Goal: Information Seeking & Learning: Learn about a topic

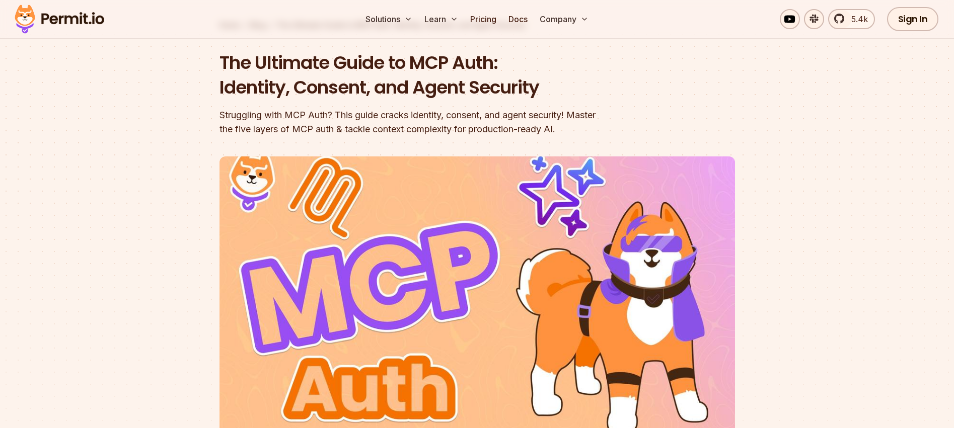
scroll to position [70, 0]
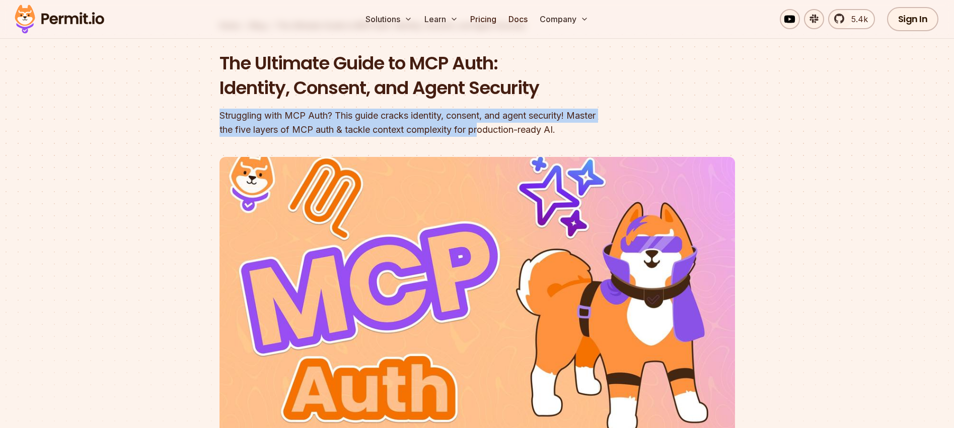
drag, startPoint x: 218, startPoint y: 115, endPoint x: 481, endPoint y: 124, distance: 263.3
click at [481, 124] on section "Home / Blog / The Ultimate Guide to MCP Auth: Identity, Consent, and Agent Secu…" at bounding box center [477, 240] width 954 height 569
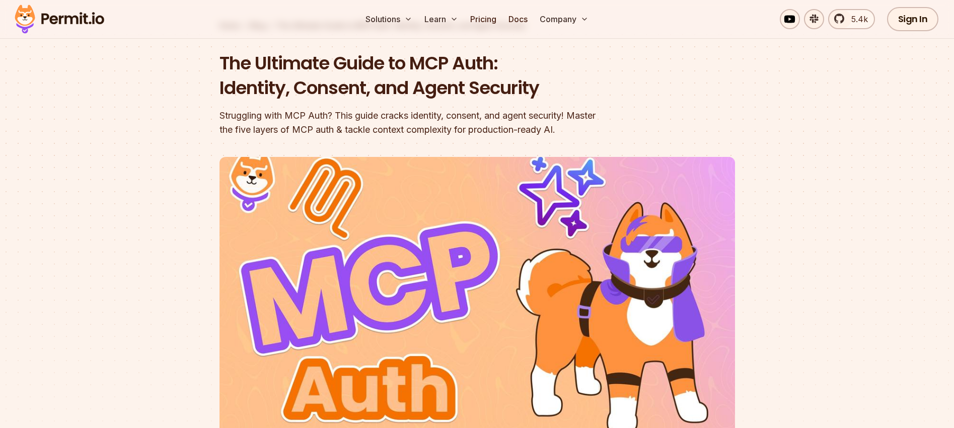
click at [451, 119] on div "Struggling with MCP Auth? This guide cracks identity, consent, and agent securi…" at bounding box center [412, 123] width 386 height 28
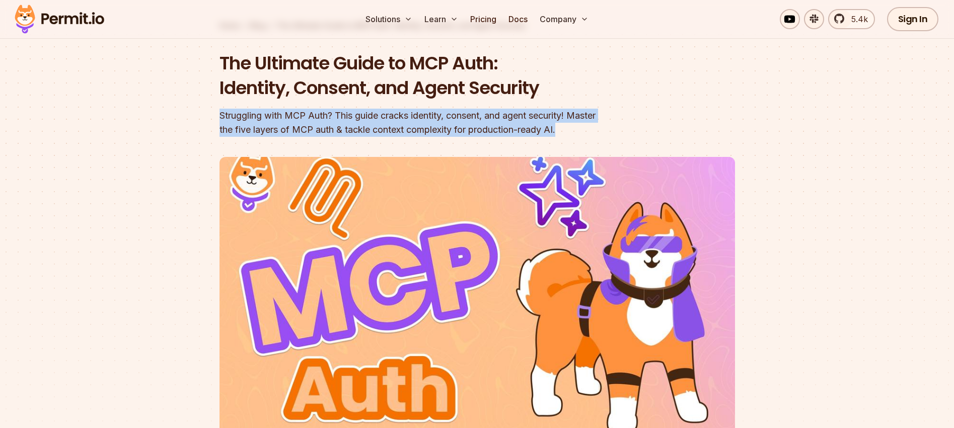
drag, startPoint x: 566, startPoint y: 127, endPoint x: 220, endPoint y: 116, distance: 345.9
click at [220, 116] on div "Struggling with MCP Auth? This guide cracks identity, consent, and agent securi…" at bounding box center [412, 123] width 386 height 28
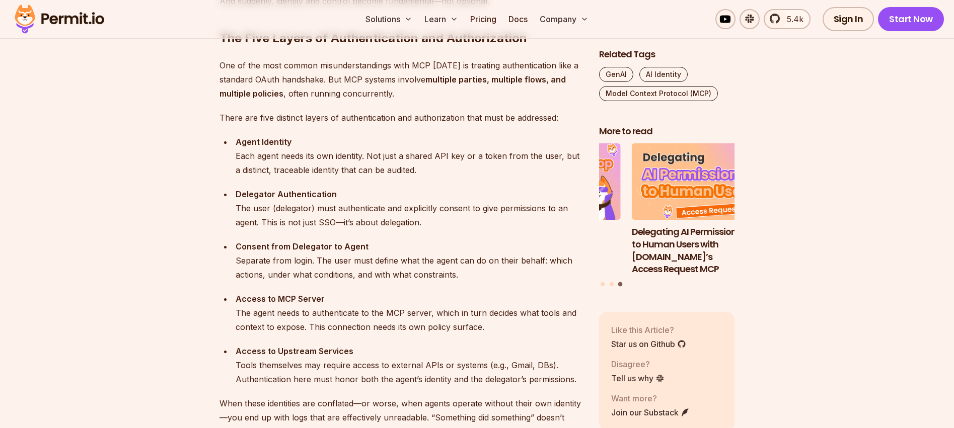
scroll to position [1009, 0]
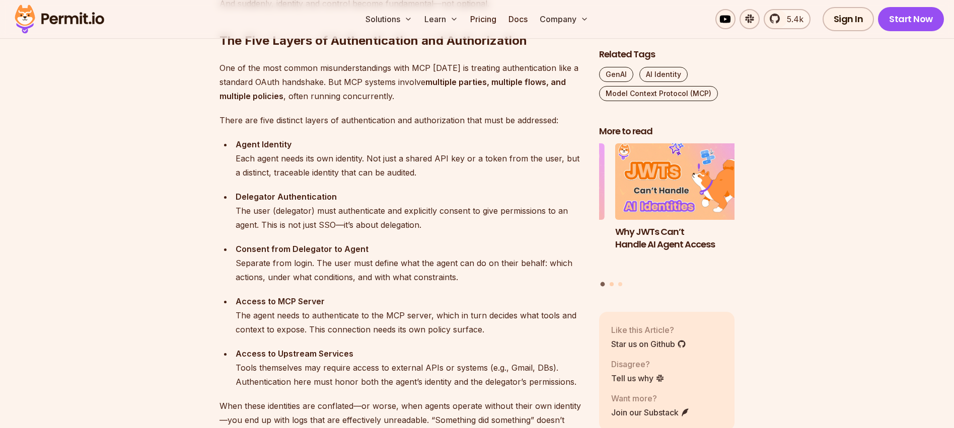
click at [612, 282] on button "Go to slide 2" at bounding box center [611, 284] width 4 height 4
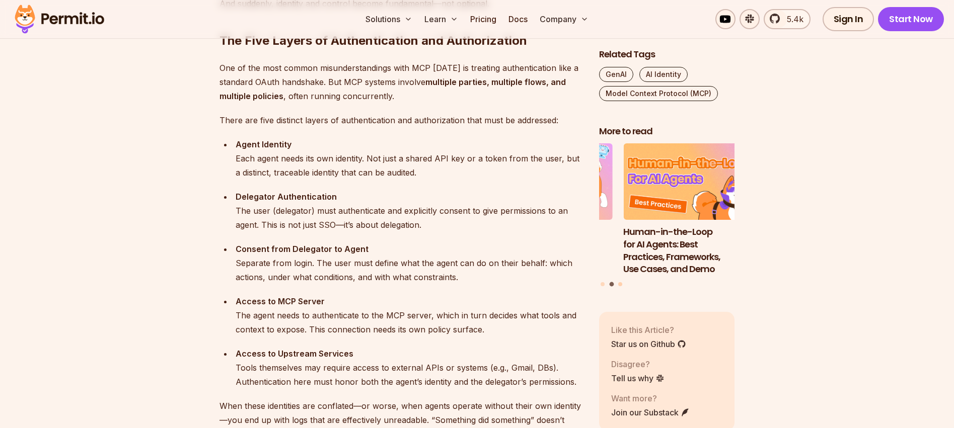
click at [618, 282] on button "Go to slide 3" at bounding box center [620, 284] width 4 height 4
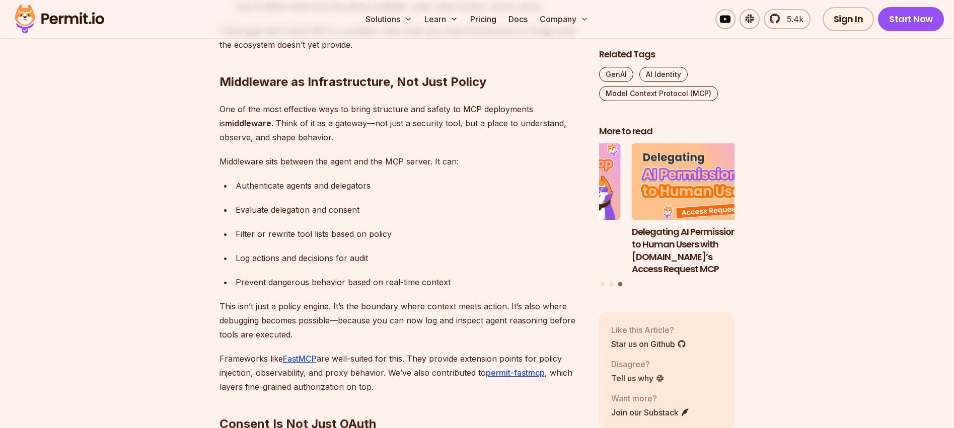
scroll to position [2180, 0]
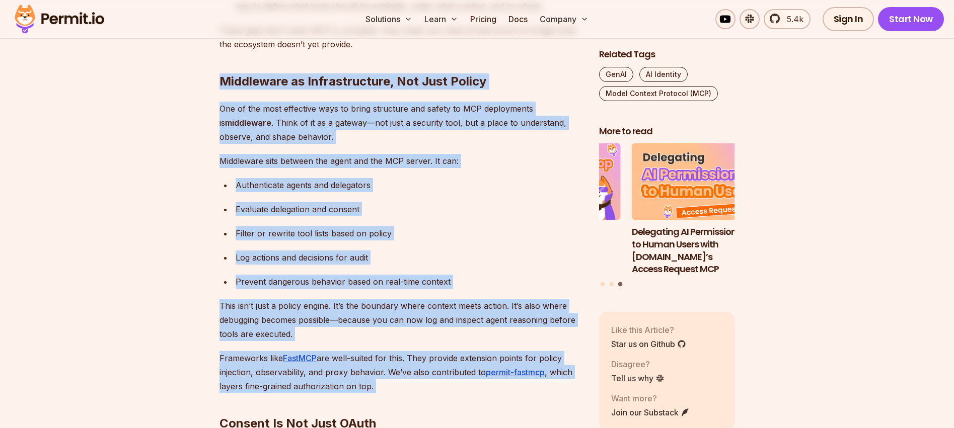
drag, startPoint x: 220, startPoint y: 80, endPoint x: 387, endPoint y: 303, distance: 279.4
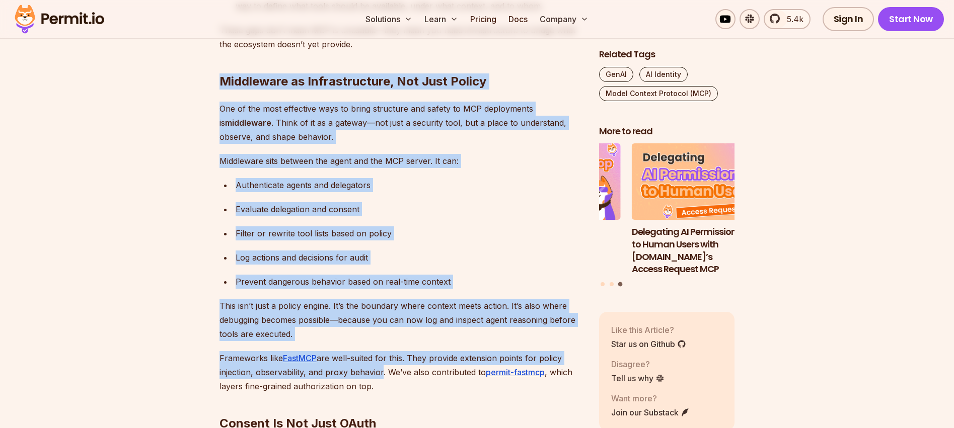
click at [407, 258] on div "Log actions and decisions for audit" at bounding box center [408, 258] width 347 height 14
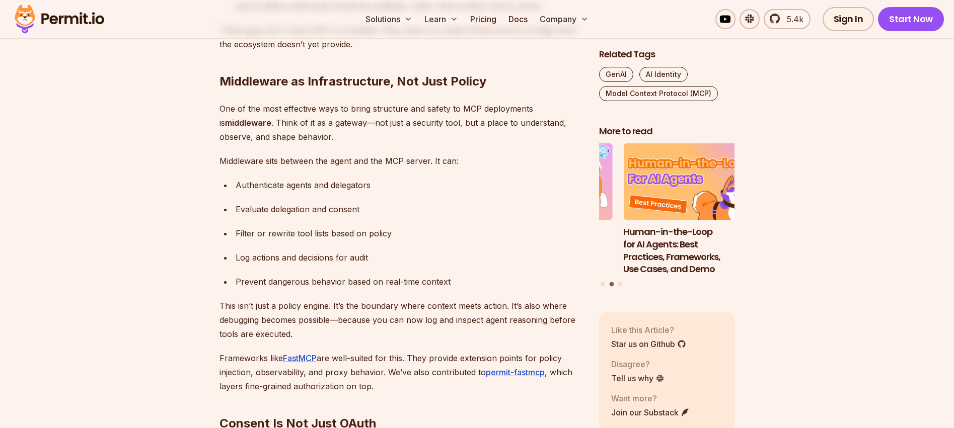
click at [352, 210] on div "Evaluate delegation and consent" at bounding box center [408, 209] width 347 height 14
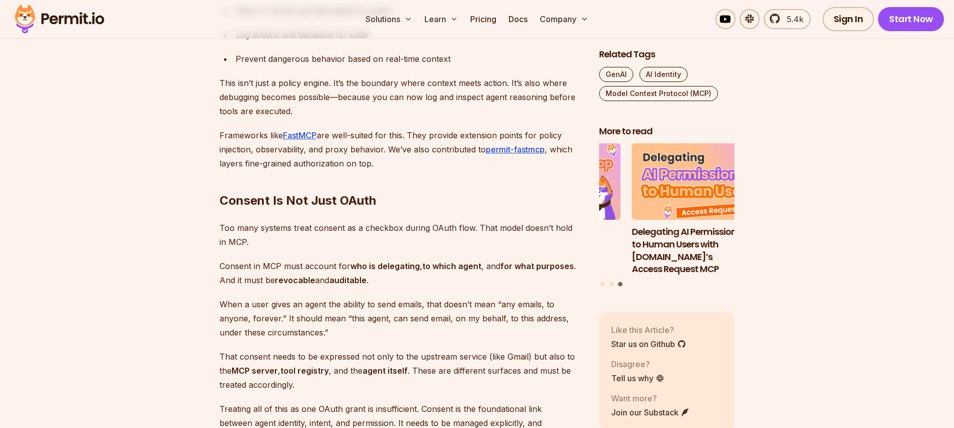
scroll to position [2390, 0]
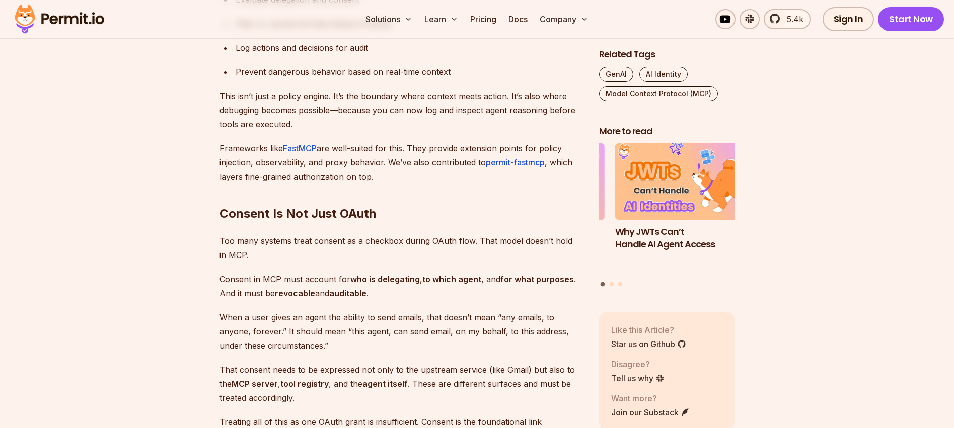
click at [454, 205] on h2 "Consent Is Not Just OAuth" at bounding box center [400, 194] width 363 height 56
click at [406, 165] on p "Frameworks like FastMCP are well-suited for this. They provide extension points…" at bounding box center [400, 162] width 363 height 42
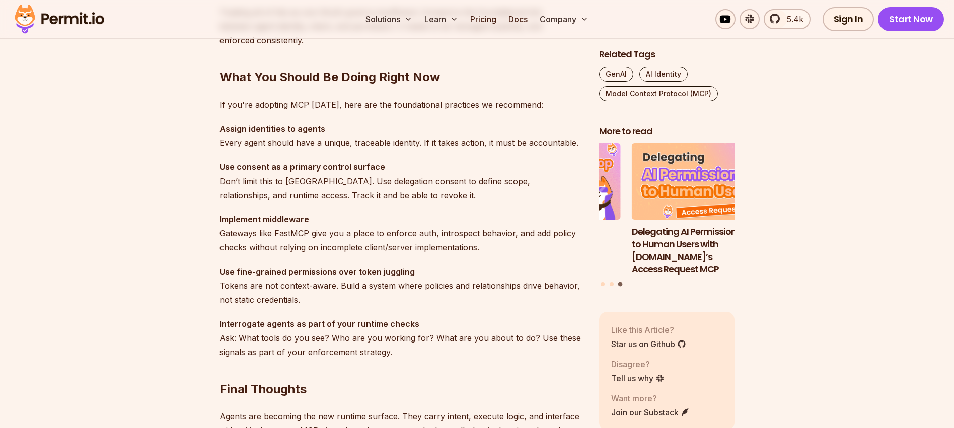
scroll to position [2819, 0]
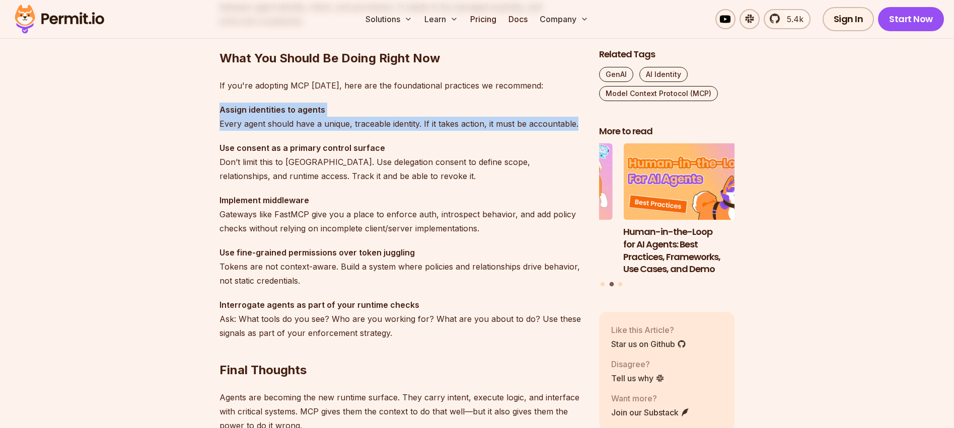
drag, startPoint x: 220, startPoint y: 111, endPoint x: 578, endPoint y: 121, distance: 357.9
click at [578, 121] on p "Assign identities to agents Every agent should have a unique, traceable identit…" at bounding box center [400, 117] width 363 height 28
click at [485, 125] on p "Assign identities to agents Every agent should have a unique, traceable identit…" at bounding box center [400, 117] width 363 height 28
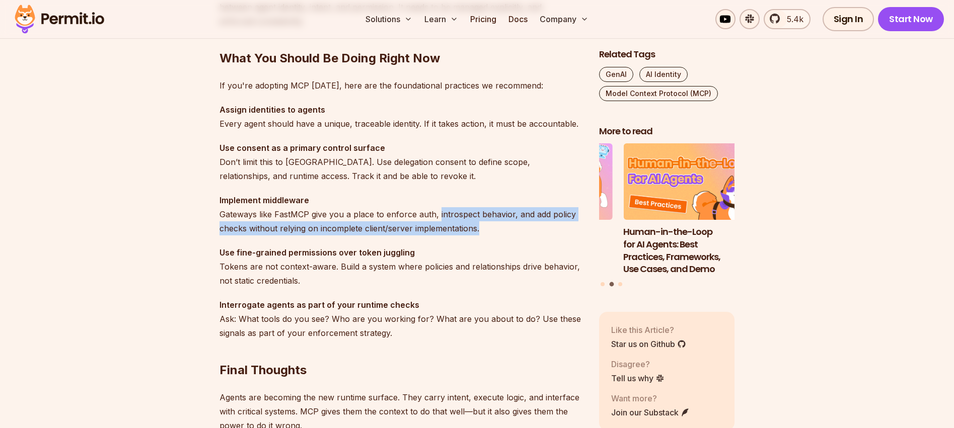
drag, startPoint x: 437, startPoint y: 215, endPoint x: 510, endPoint y: 226, distance: 73.2
click at [510, 226] on p "Implement middleware Gateways like FastMCP give you a place to enforce auth, in…" at bounding box center [400, 214] width 363 height 42
click at [486, 230] on p "Implement middleware Gateways like FastMCP give you a place to enforce auth, in…" at bounding box center [400, 214] width 363 height 42
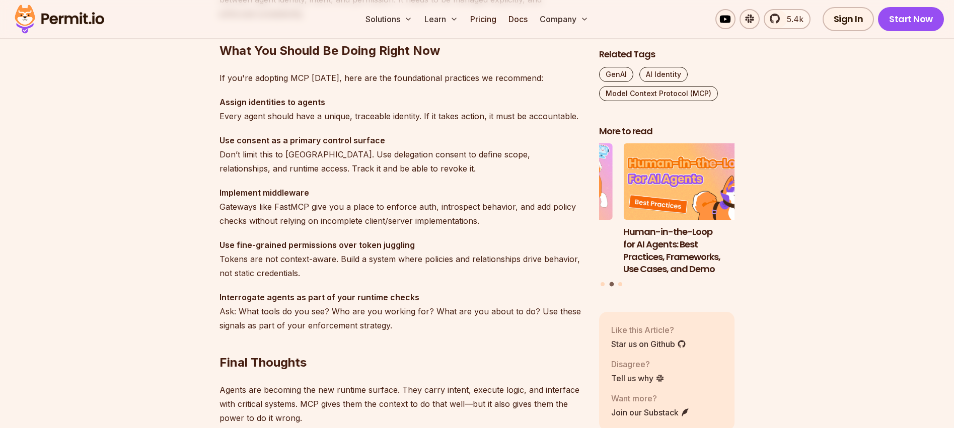
scroll to position [2827, 0]
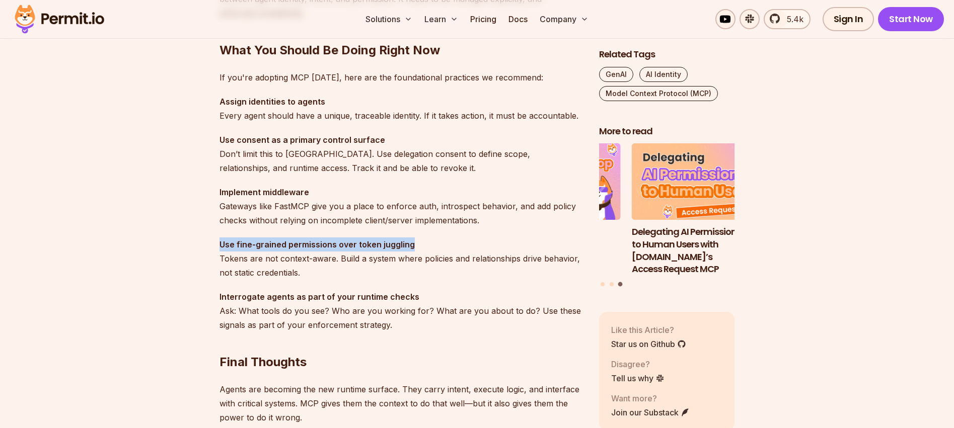
drag, startPoint x: 219, startPoint y: 243, endPoint x: 413, endPoint y: 239, distance: 193.3
click at [413, 239] on p "Use fine-grained permissions over token juggling Tokens are not context-aware. …" at bounding box center [400, 259] width 363 height 42
click at [311, 272] on p "Use fine-grained permissions over token juggling Tokens are not context-aware. …" at bounding box center [400, 259] width 363 height 42
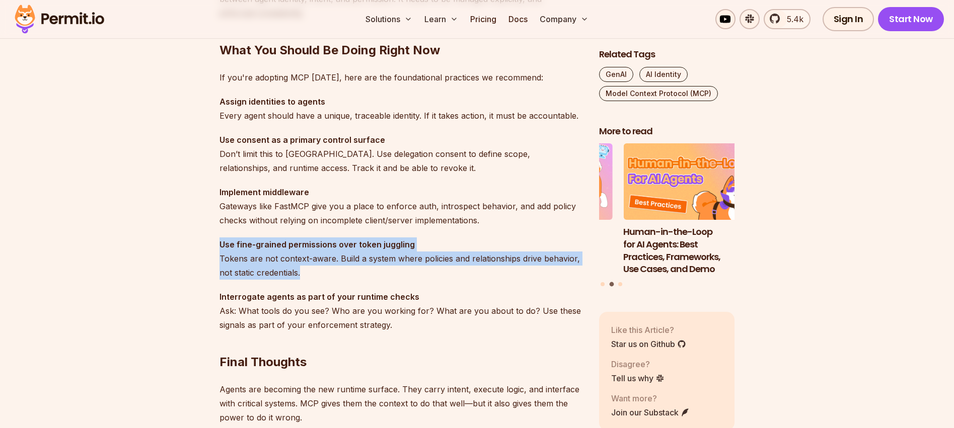
drag, startPoint x: 311, startPoint y: 272, endPoint x: 218, endPoint y: 245, distance: 96.8
click at [219, 245] on p "Use fine-grained permissions over token juggling Tokens are not context-aware. …" at bounding box center [400, 259] width 363 height 42
click at [510, 263] on p "Use fine-grained permissions over token juggling Tokens are not context-aware. …" at bounding box center [400, 259] width 363 height 42
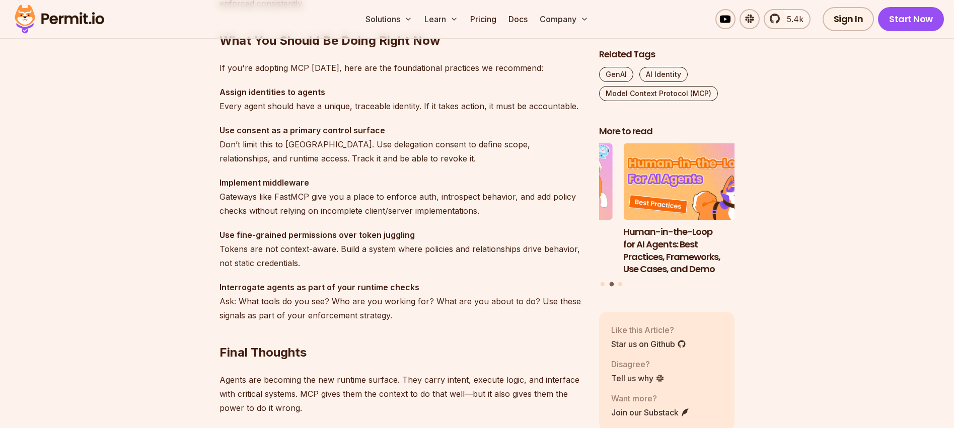
scroll to position [2834, 0]
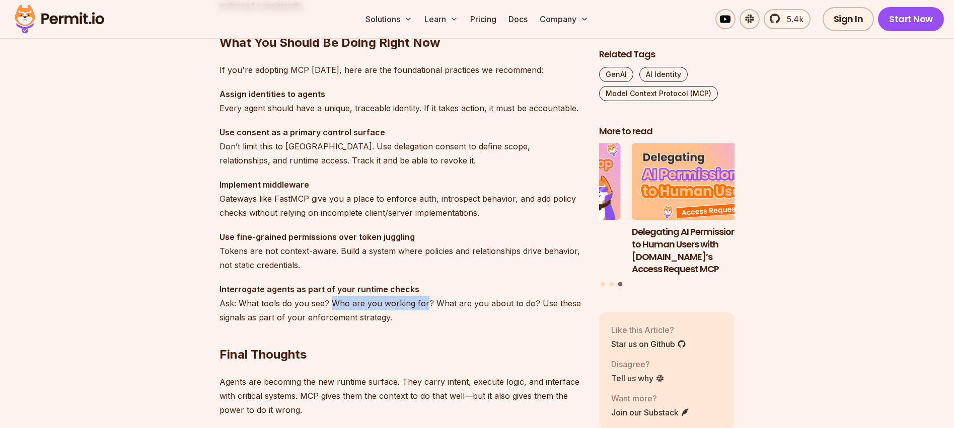
drag, startPoint x: 329, startPoint y: 302, endPoint x: 422, endPoint y: 302, distance: 93.1
click at [422, 302] on p "Interrogate agents as part of your runtime checks Ask: What tools do you see? W…" at bounding box center [400, 303] width 363 height 42
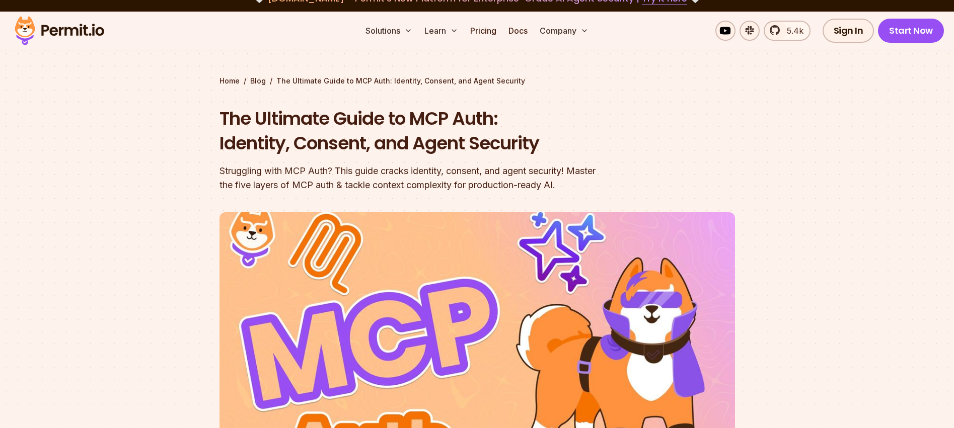
scroll to position [0, 0]
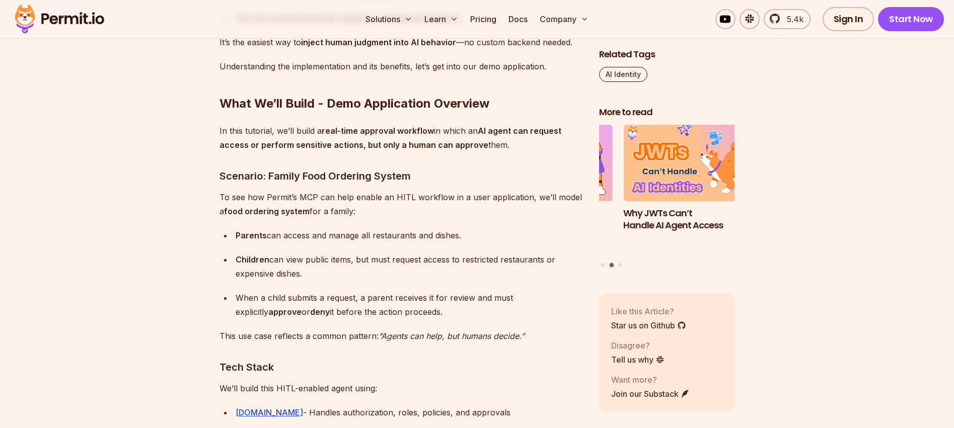
scroll to position [2063, 0]
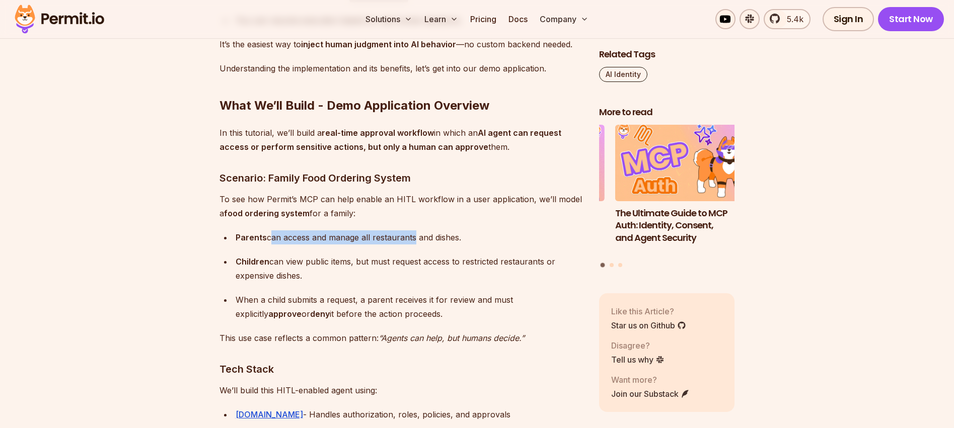
drag, startPoint x: 269, startPoint y: 186, endPoint x: 412, endPoint y: 185, distance: 142.9
click at [412, 230] on div "Parents can access and manage all restaurants and dishes." at bounding box center [408, 237] width 347 height 14
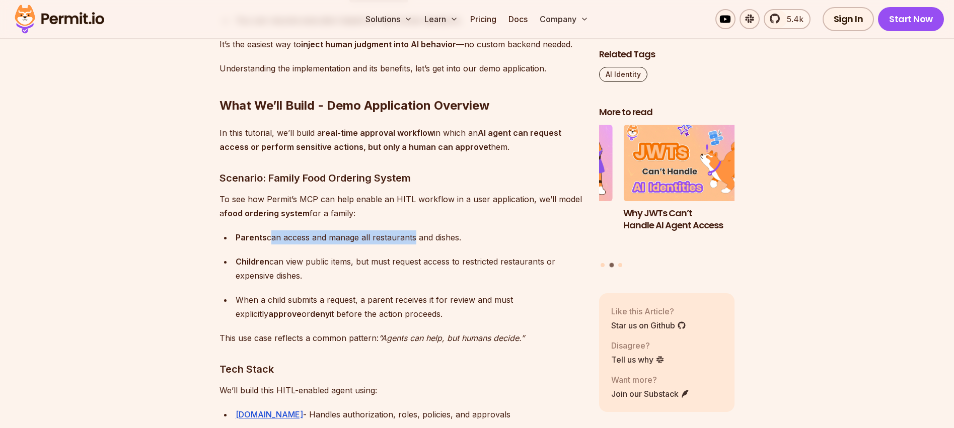
drag, startPoint x: 356, startPoint y: 207, endPoint x: 361, endPoint y: 216, distance: 10.6
click at [361, 255] on div "Children can view public items, but must request access to restricted restauran…" at bounding box center [408, 269] width 347 height 28
drag, startPoint x: 359, startPoint y: 247, endPoint x: 447, endPoint y: 250, distance: 87.6
click at [447, 293] on div "When a child submits a request, a parent receives it for review and must explic…" at bounding box center [408, 307] width 347 height 28
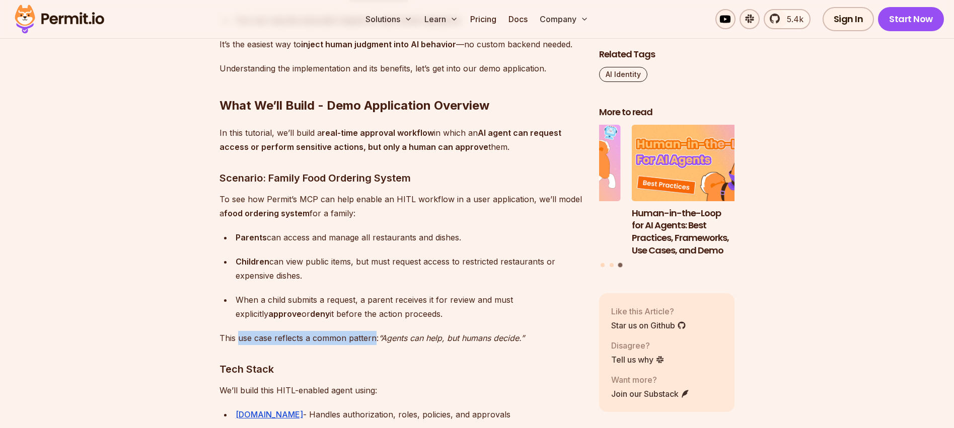
drag, startPoint x: 238, startPoint y: 283, endPoint x: 374, endPoint y: 286, distance: 135.9
click at [374, 331] on p "This use case reflects a common pattern: “Agents can help, but humans decide.”" at bounding box center [400, 338] width 363 height 14
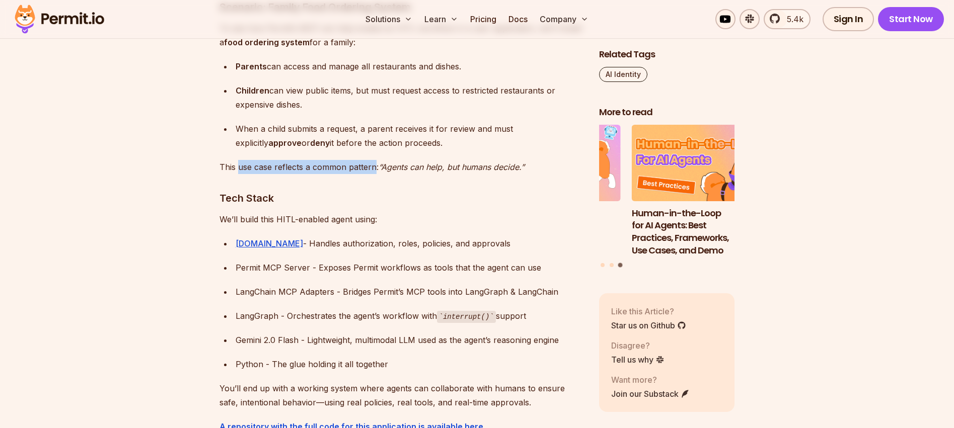
scroll to position [2243, 0]
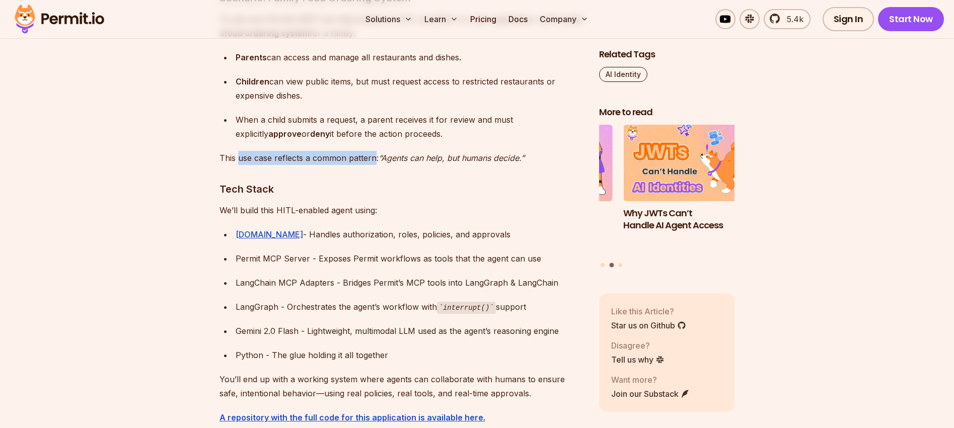
drag, startPoint x: 279, startPoint y: 181, endPoint x: 477, endPoint y: 181, distance: 197.8
click at [477, 227] on div "Permit.io - Handles authorization, roles, policies, and approvals" at bounding box center [408, 234] width 347 height 14
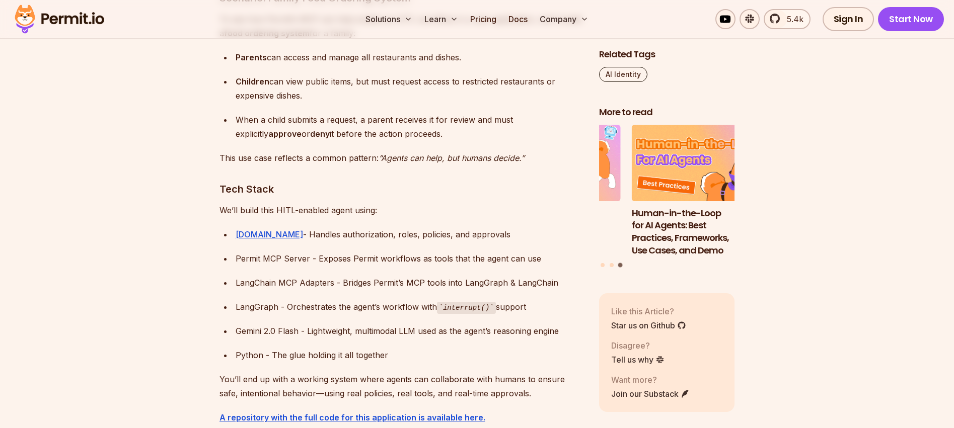
drag, startPoint x: 477, startPoint y: 181, endPoint x: 279, endPoint y: 182, distance: 197.8
click at [279, 227] on div "Permit.io - Handles authorization, roles, policies, and approvals" at bounding box center [408, 234] width 347 height 14
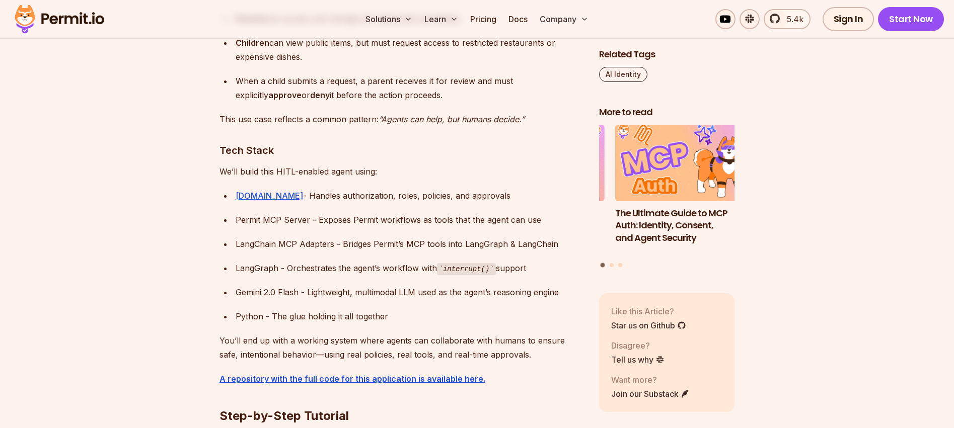
scroll to position [2283, 0]
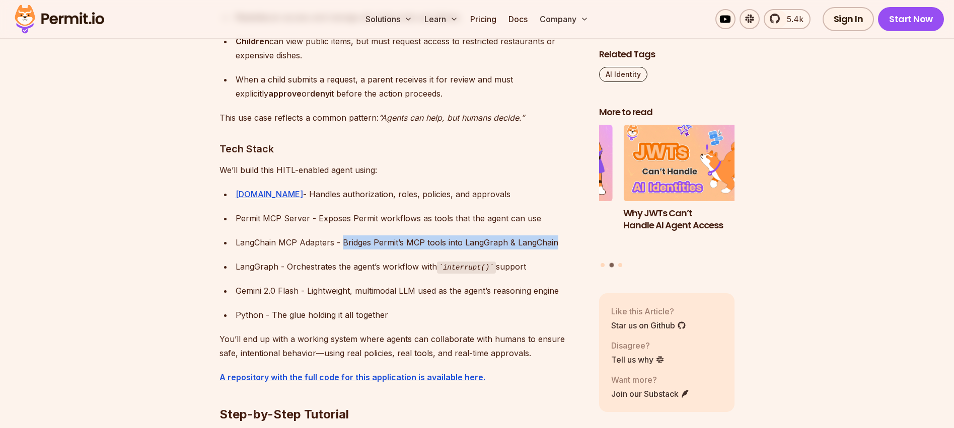
drag, startPoint x: 343, startPoint y: 189, endPoint x: 555, endPoint y: 189, distance: 211.8
click at [555, 235] on div "LangChain MCP Adapters - Bridges Permit’s MCP tools into LangGraph & LangChain" at bounding box center [408, 242] width 347 height 14
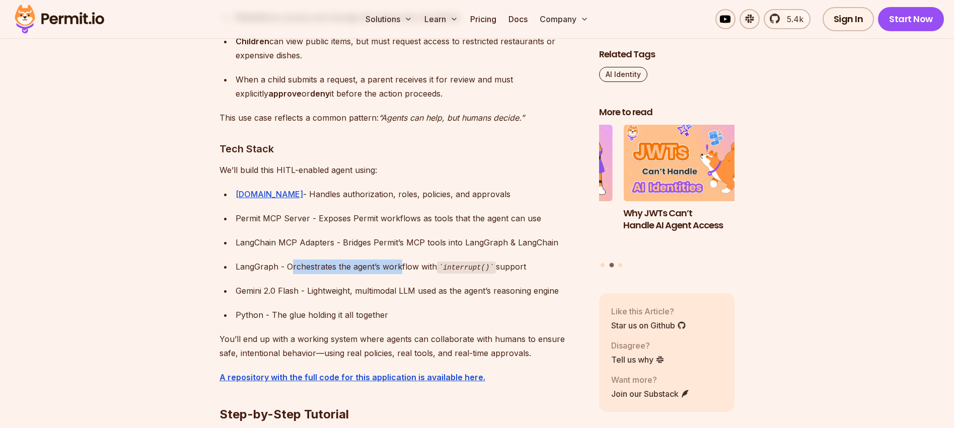
drag, startPoint x: 291, startPoint y: 214, endPoint x: 399, endPoint y: 213, distance: 107.2
click at [399, 260] on div "LangGraph - Orchestrates the agent’s workflow with interrupt() support" at bounding box center [408, 267] width 347 height 15
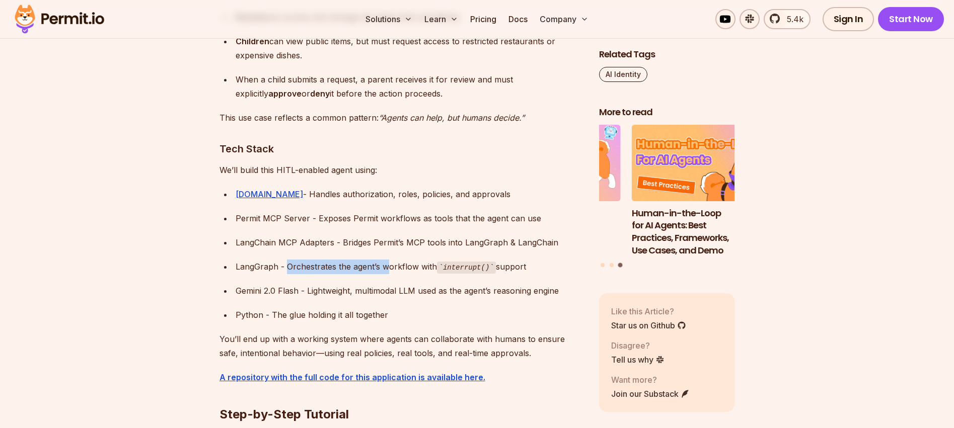
drag, startPoint x: 287, startPoint y: 213, endPoint x: 387, endPoint y: 212, distance: 100.6
click at [387, 260] on div "LangGraph - Orchestrates the agent’s workflow with interrupt() support" at bounding box center [408, 267] width 347 height 15
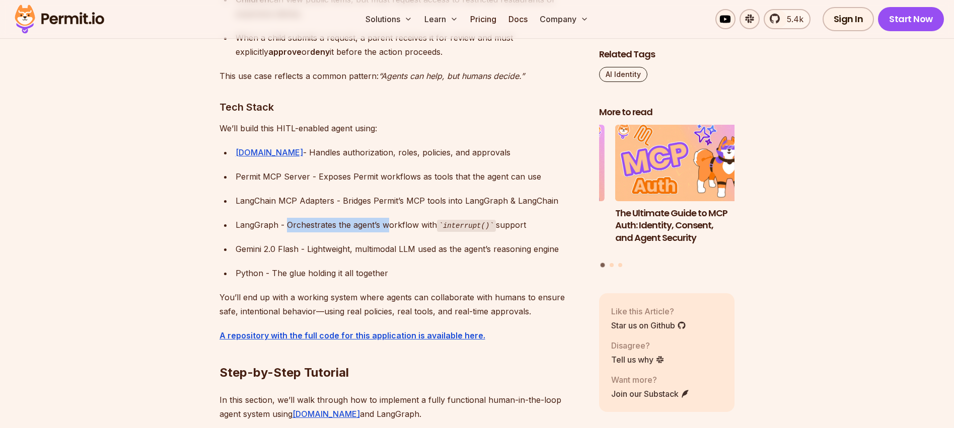
scroll to position [2325, 0]
click at [387, 266] on div "Python - The glue holding it all together" at bounding box center [408, 273] width 347 height 14
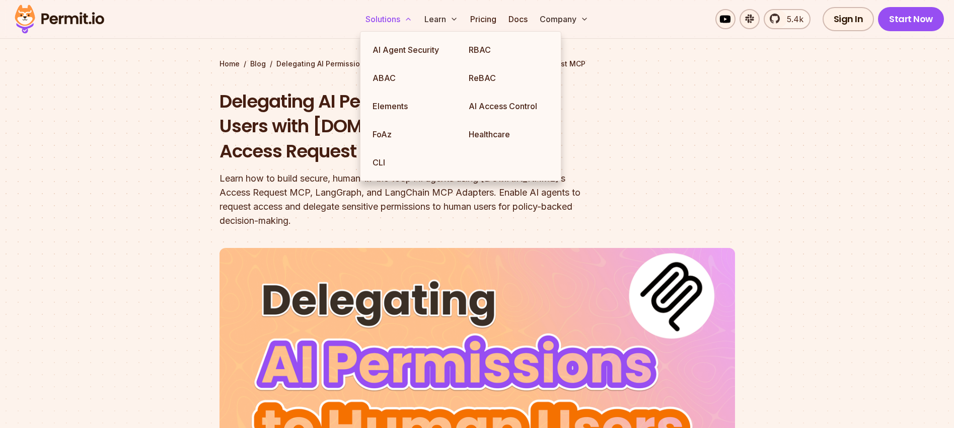
scroll to position [0, 0]
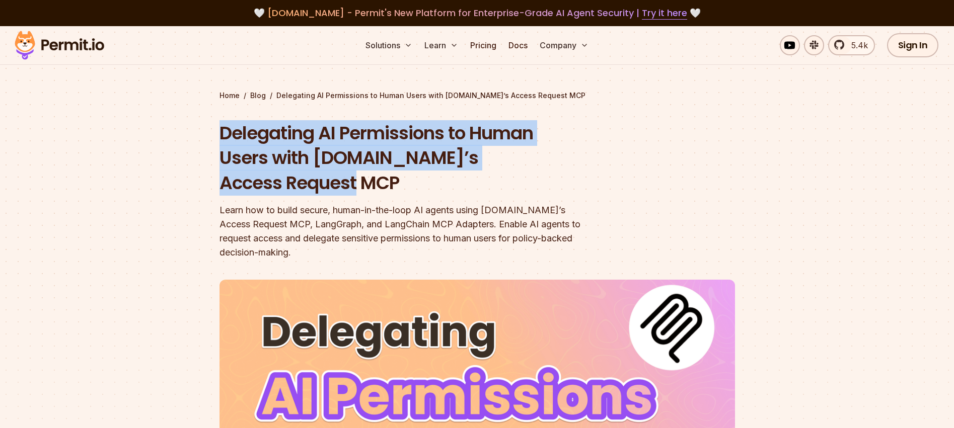
drag, startPoint x: 217, startPoint y: 130, endPoint x: 597, endPoint y: 156, distance: 380.8
click at [597, 156] on section "Home / Blog / Delegating AI Permissions to Human Users with Permit.io’s Access …" at bounding box center [477, 337] width 954 height 622
copy h1 "Delegating AI Permissions to Human Users with [DOMAIN_NAME]’s Access Request MCP"
